Goal: Transaction & Acquisition: Purchase product/service

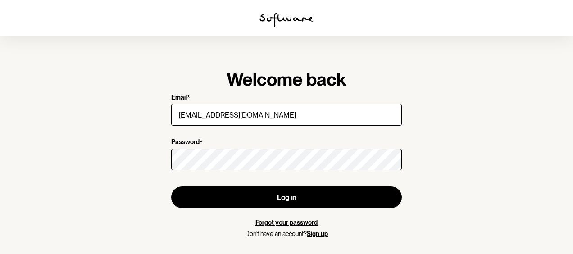
type input "[MEDICAL_DATA][EMAIL_ADDRESS][DOMAIN_NAME]"
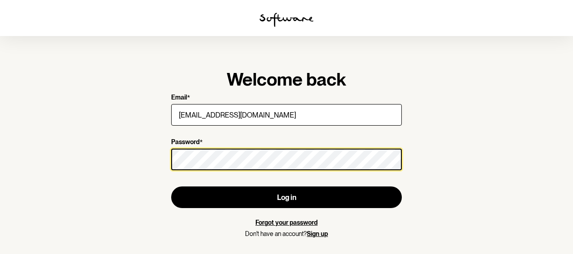
click at [171, 186] on button "Log in" at bounding box center [286, 197] width 231 height 22
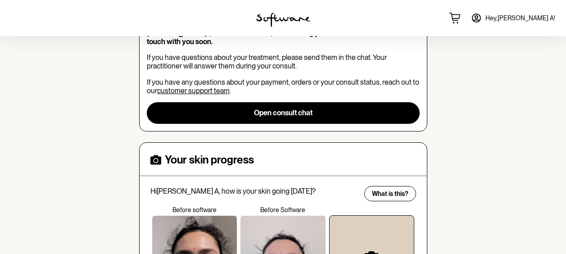
scroll to position [143, 0]
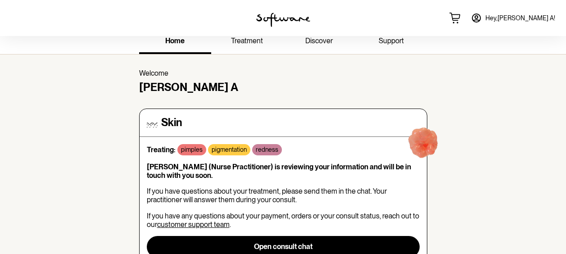
scroll to position [0, 0]
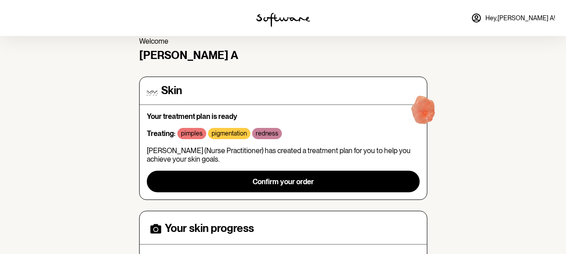
scroll to position [45, 0]
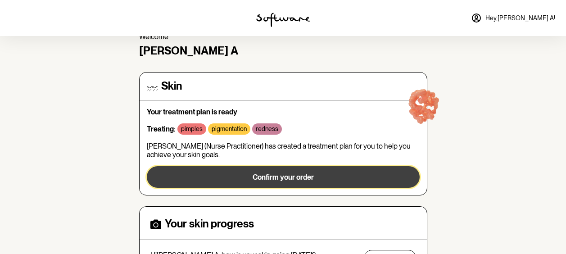
click at [314, 177] on button "Confirm your order" at bounding box center [283, 177] width 273 height 22
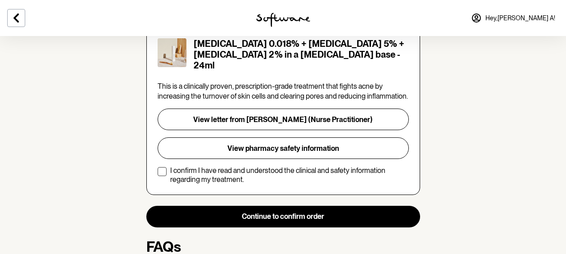
scroll to position [225, 0]
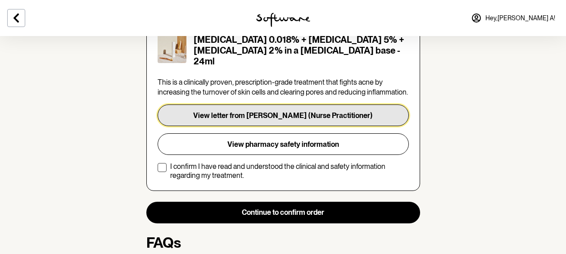
click at [294, 105] on button "View letter from [PERSON_NAME] (Nurse Practitioner)" at bounding box center [283, 116] width 251 height 22
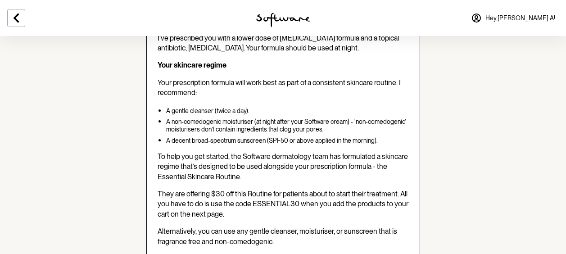
scroll to position [315, 0]
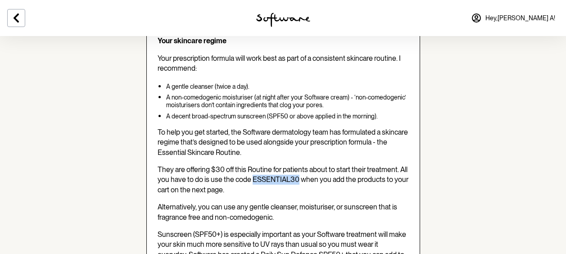
drag, startPoint x: 251, startPoint y: 181, endPoint x: 296, endPoint y: 181, distance: 45.0
click at [296, 181] on span "They are offering $30 off this Routine for patients about to start their treatm…" at bounding box center [283, 179] width 251 height 29
drag, startPoint x: 296, startPoint y: 181, endPoint x: 292, endPoint y: 177, distance: 5.8
copy span "ESSENTIAL30"
click at [250, 130] on span "To help you get started, the Software dermatology team has formulated a skincar…" at bounding box center [283, 142] width 250 height 29
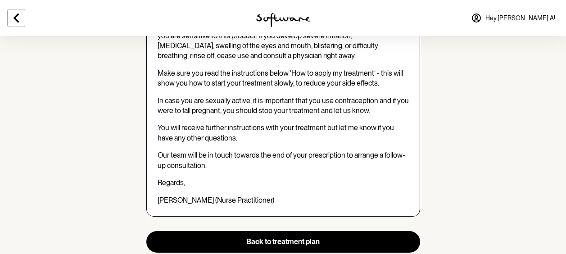
scroll to position [946, 0]
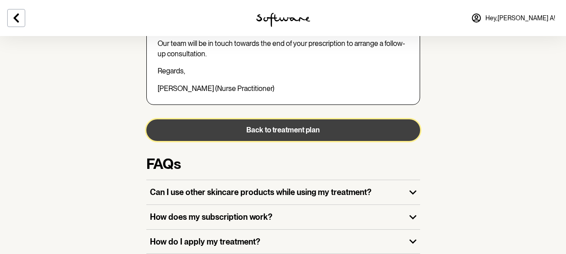
click at [213, 119] on button "Back to treatment plan" at bounding box center [283, 130] width 274 height 22
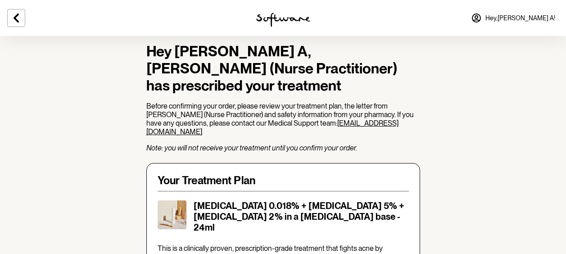
scroll to position [180, 0]
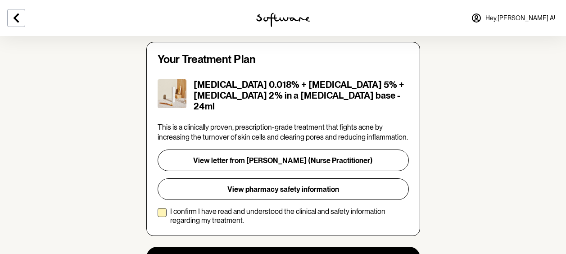
click at [162, 208] on span at bounding box center [162, 212] width 9 height 9
click at [158, 216] on input "I confirm I have read and understood the clinical and safety information regard…" at bounding box center [157, 216] width 0 height 0
checkbox input "true"
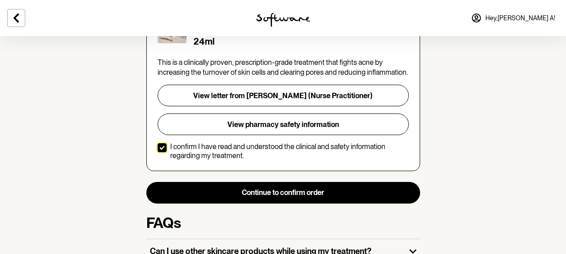
scroll to position [315, 0]
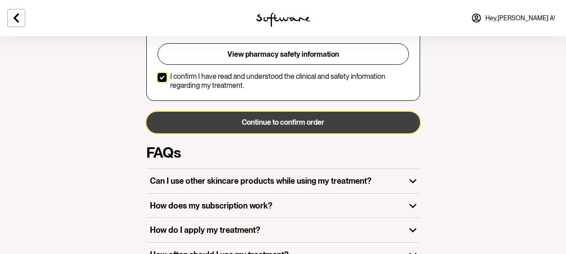
click at [240, 112] on button "Continue to confirm order" at bounding box center [283, 123] width 274 height 22
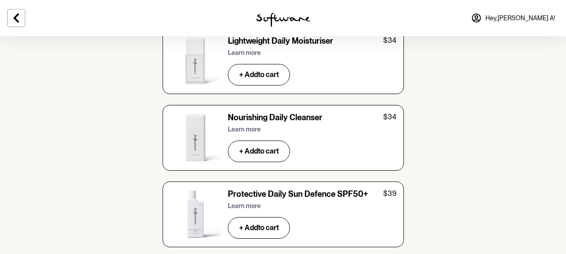
scroll to position [1515, 0]
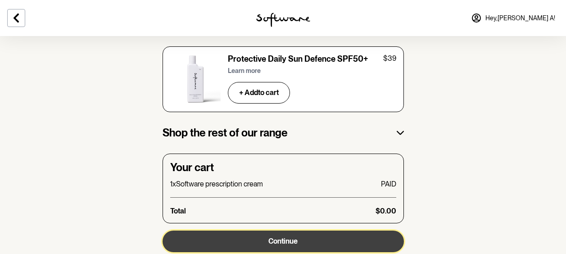
click at [340, 231] on button "Continue" at bounding box center [283, 242] width 241 height 22
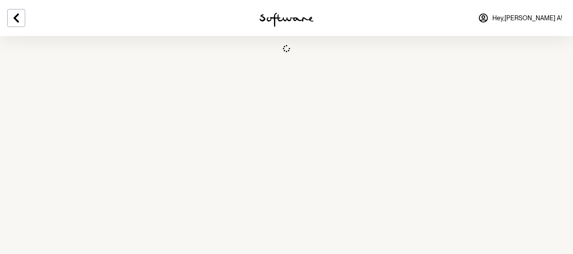
select select "[GEOGRAPHIC_DATA]"
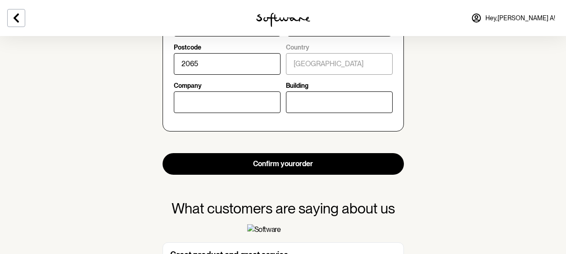
scroll to position [541, 0]
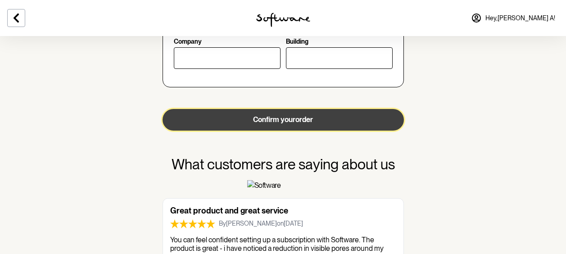
click at [337, 118] on button "Confirm your order" at bounding box center [283, 120] width 241 height 22
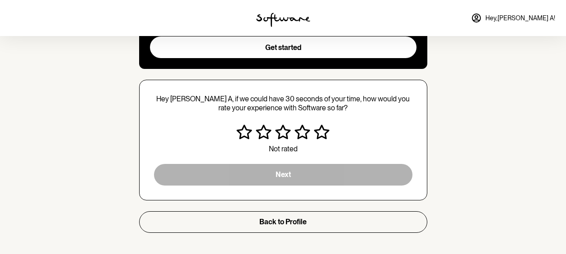
scroll to position [225, 0]
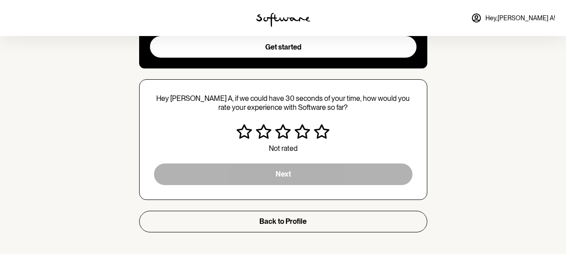
click at [321, 136] on icon "Very satisfied" at bounding box center [321, 131] width 15 height 14
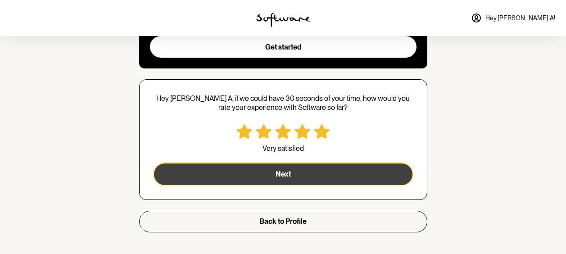
click at [309, 181] on button "Next" at bounding box center [283, 175] width 259 height 22
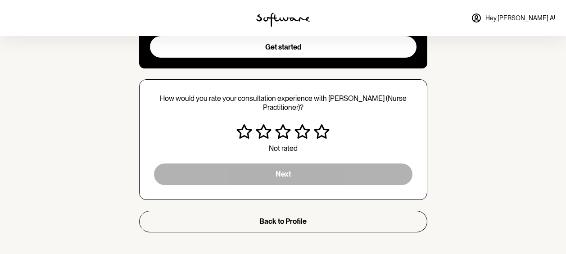
click at [323, 136] on icon "Very satisfied" at bounding box center [321, 131] width 15 height 14
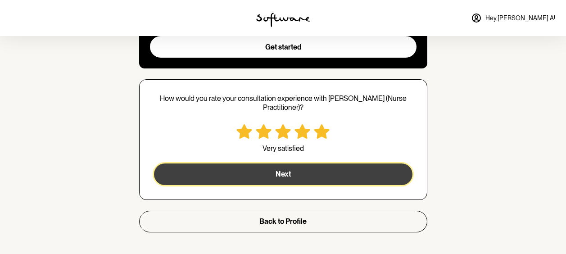
click at [333, 166] on button "Next" at bounding box center [283, 175] width 259 height 22
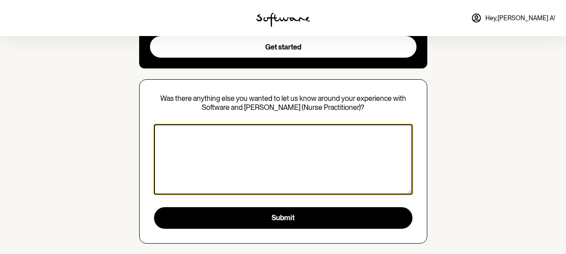
click at [314, 137] on textarea at bounding box center [283, 159] width 259 height 70
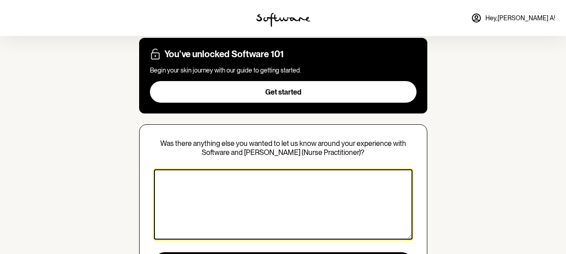
click at [309, 183] on textarea at bounding box center [283, 204] width 259 height 70
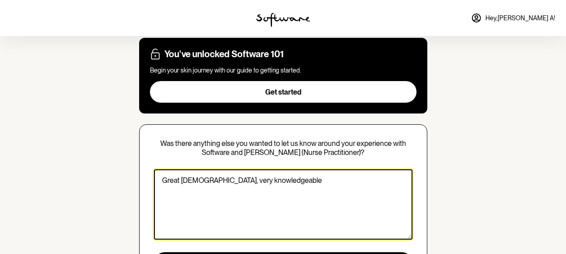
click at [308, 210] on textarea "Great [DEMOGRAPHIC_DATA], very knowledgeable" at bounding box center [283, 204] width 259 height 70
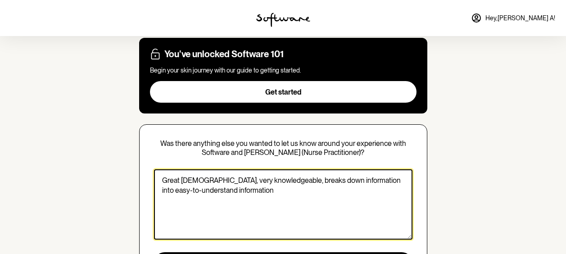
click at [261, 203] on textarea "Great [DEMOGRAPHIC_DATA], very knowledgeable, breaks down information into easy…" at bounding box center [283, 204] width 259 height 70
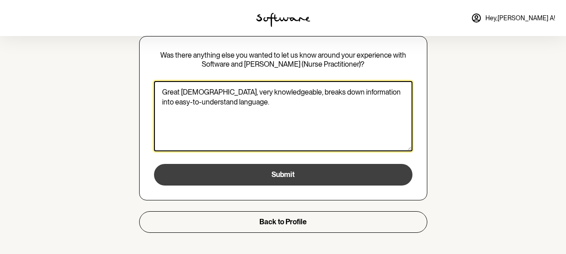
type textarea "Great [DEMOGRAPHIC_DATA], very knowledgeable, breaks down information into easy…"
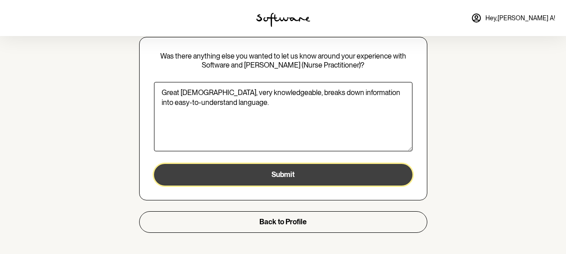
click at [287, 176] on button "Submit" at bounding box center [283, 175] width 259 height 22
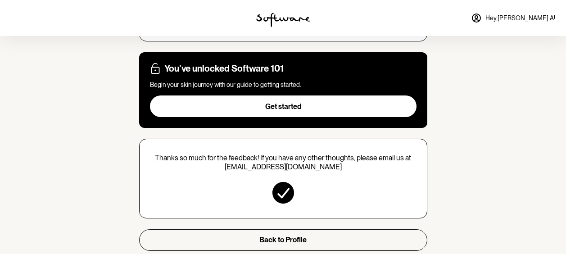
scroll to position [184, 0]
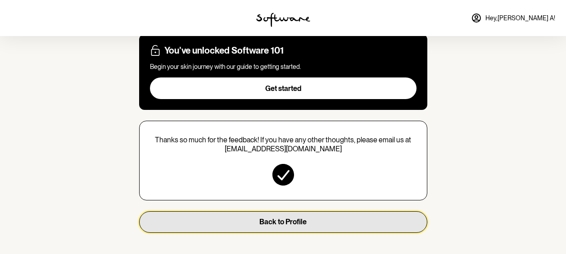
click at [318, 218] on button "Back to Profile" at bounding box center [283, 222] width 288 height 22
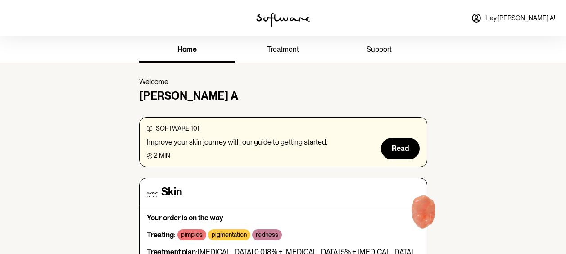
click at [280, 51] on span "treatment" at bounding box center [283, 49] width 32 height 9
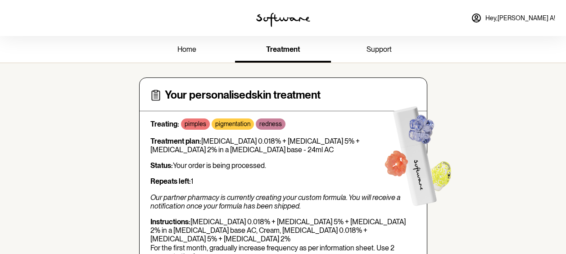
click at [187, 50] on span "home" at bounding box center [186, 49] width 19 height 9
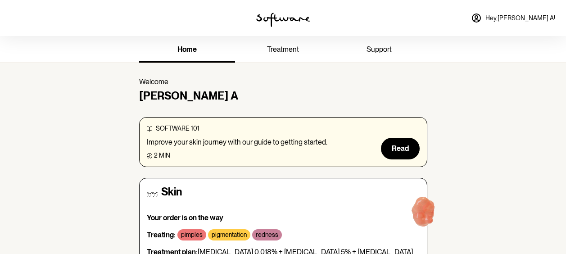
click at [539, 20] on span "Hey, [PERSON_NAME] A !" at bounding box center [521, 18] width 70 height 8
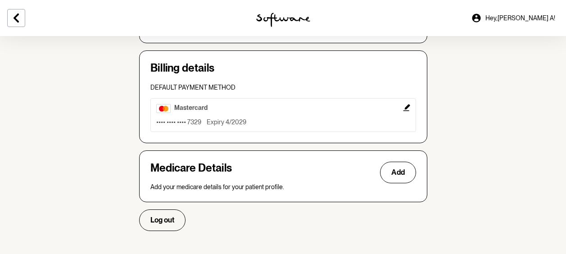
scroll to position [308, 0]
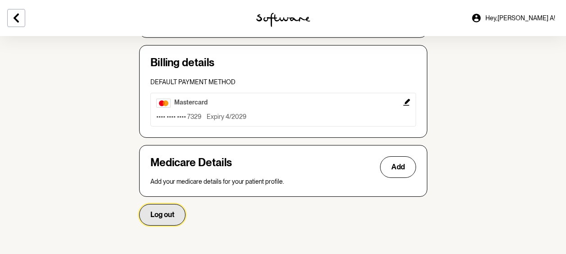
click at [175, 220] on button "Log out" at bounding box center [162, 215] width 46 height 22
